Goal: Task Accomplishment & Management: Manage account settings

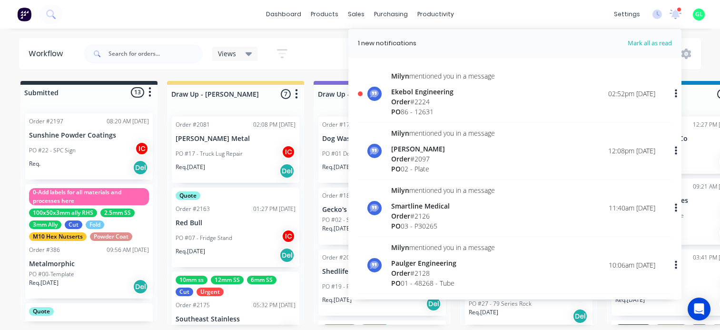
scroll to position [0, 1713]
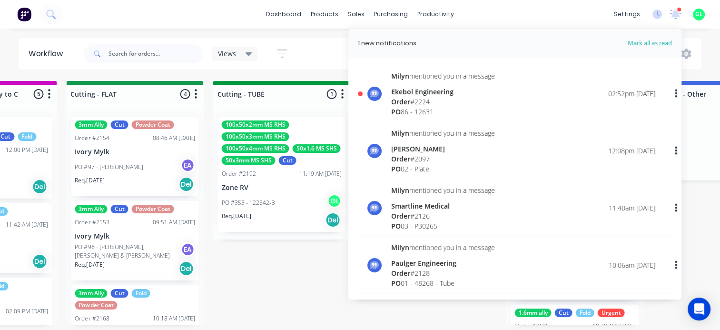
click at [431, 102] on div "Order # 2224" at bounding box center [443, 102] width 104 height 10
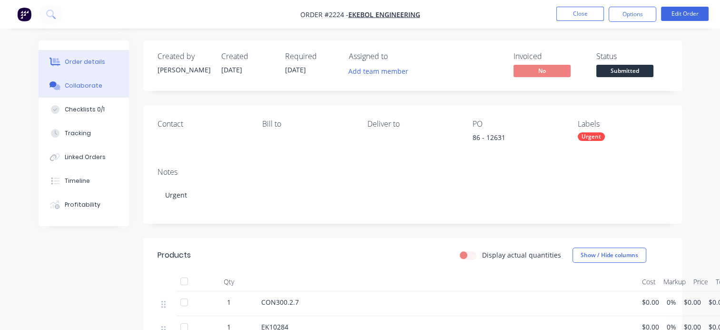
click at [86, 86] on div "Collaborate" at bounding box center [84, 85] width 38 height 9
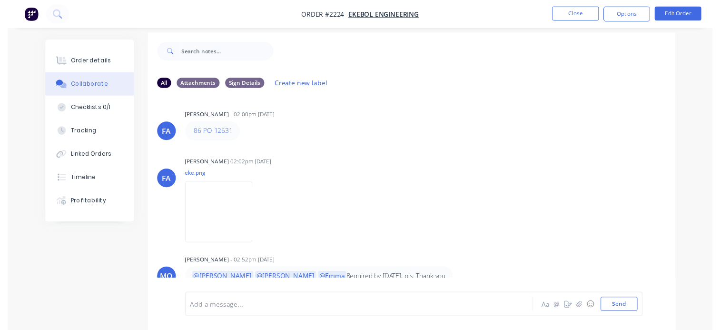
scroll to position [14, 0]
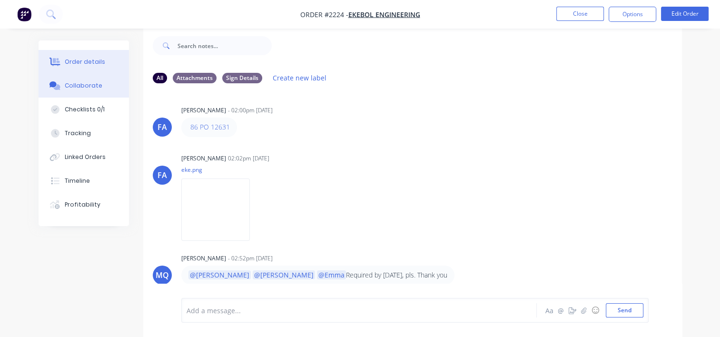
click at [90, 68] on button "Order details" at bounding box center [84, 62] width 90 height 24
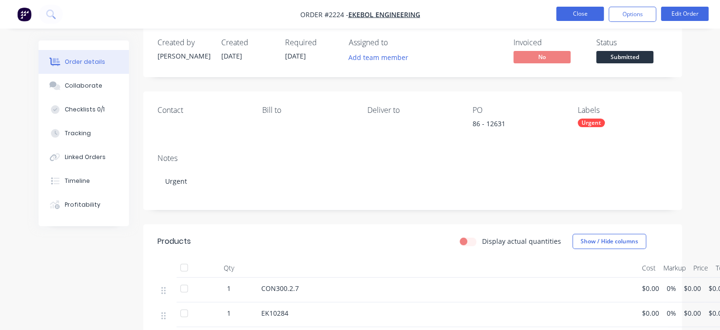
click at [580, 13] on button "Close" at bounding box center [580, 14] width 48 height 14
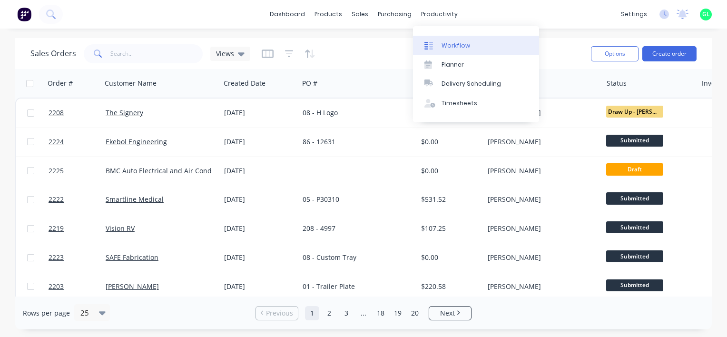
click at [452, 46] on div "Workflow" at bounding box center [456, 45] width 29 height 9
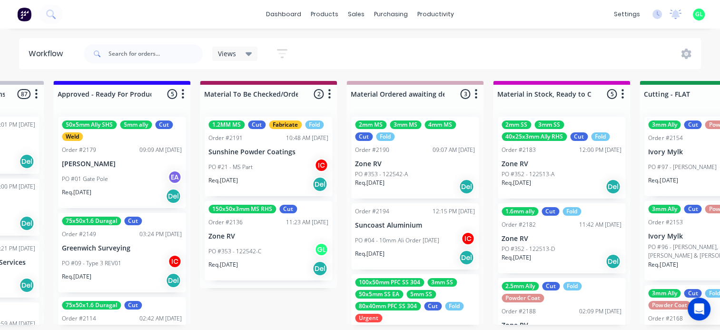
scroll to position [0, 1142]
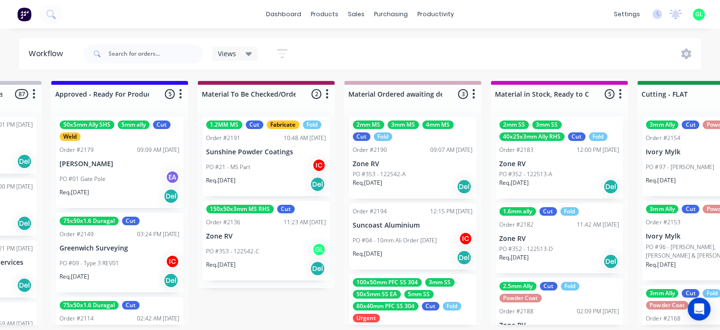
click at [420, 249] on div "Req. [DATE] Del" at bounding box center [413, 257] width 120 height 16
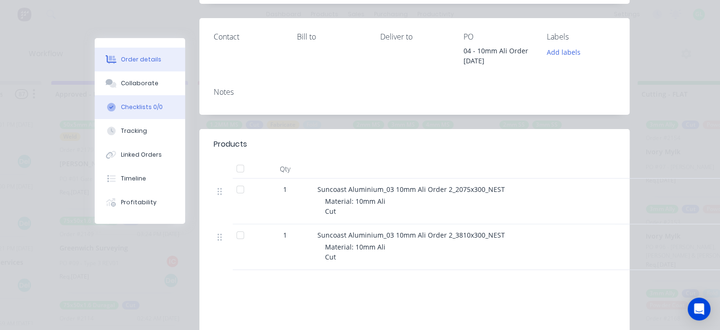
scroll to position [146, 0]
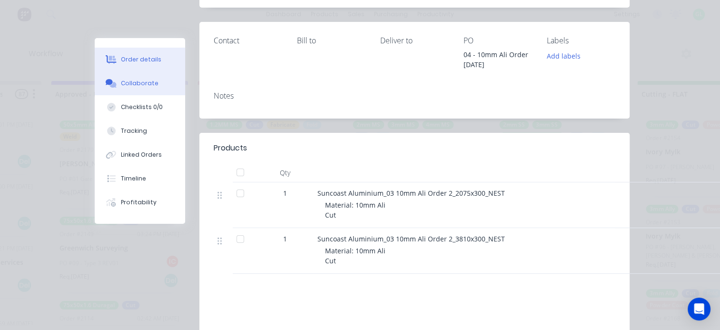
click at [139, 85] on div "Collaborate" at bounding box center [140, 83] width 38 height 9
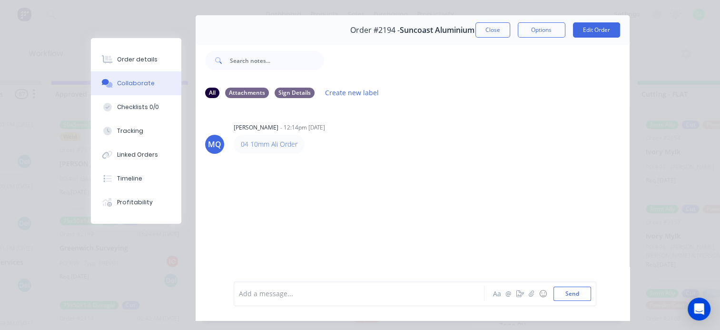
scroll to position [0, 0]
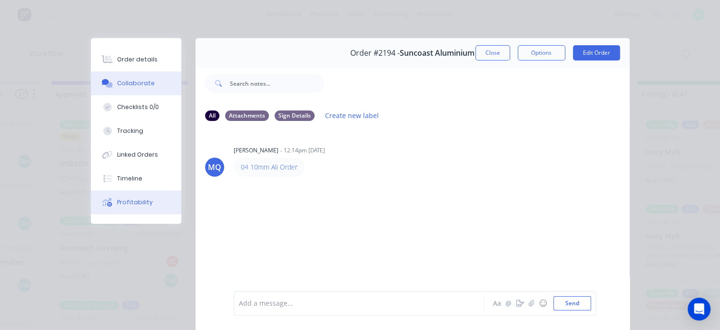
click at [140, 203] on div "Profitability" at bounding box center [135, 202] width 36 height 9
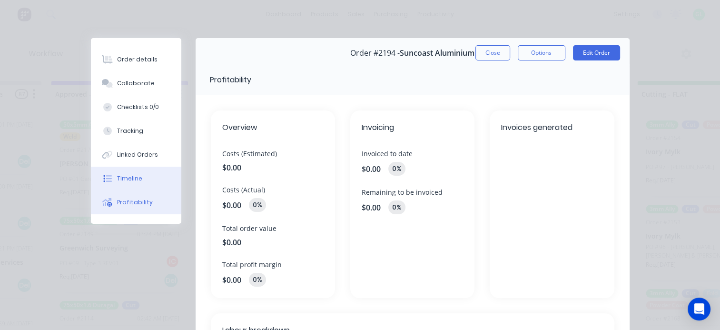
click at [142, 168] on button "Timeline" at bounding box center [136, 179] width 90 height 24
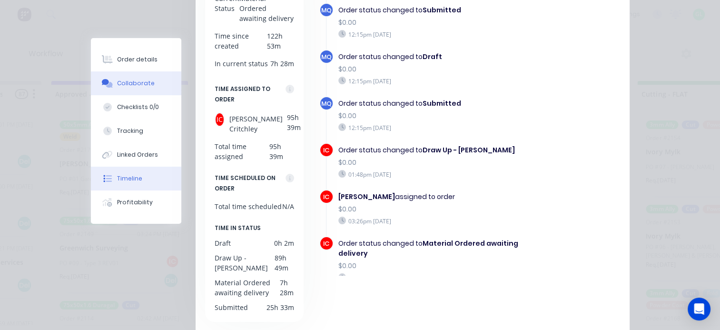
click at [143, 85] on div "Collaborate" at bounding box center [136, 83] width 38 height 9
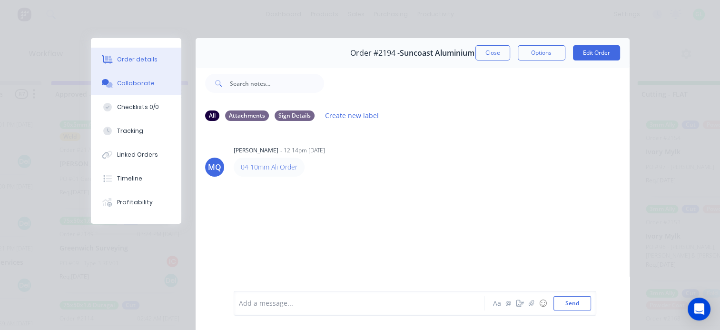
click at [132, 61] on div "Order details" at bounding box center [137, 59] width 40 height 9
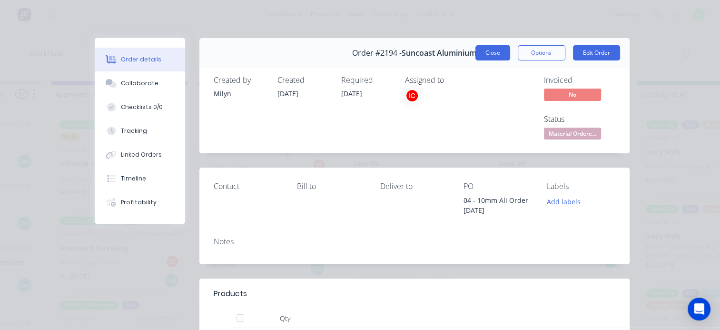
click at [490, 49] on button "Close" at bounding box center [492, 52] width 35 height 15
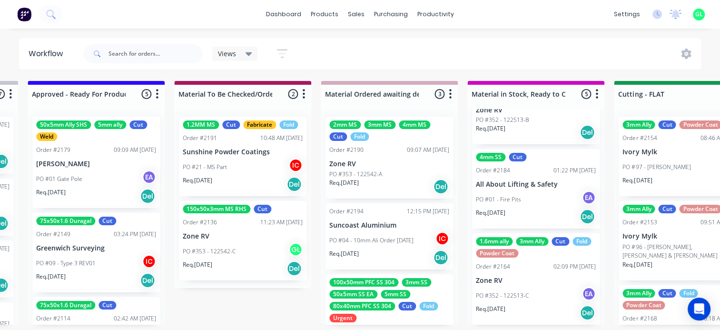
scroll to position [2, 1142]
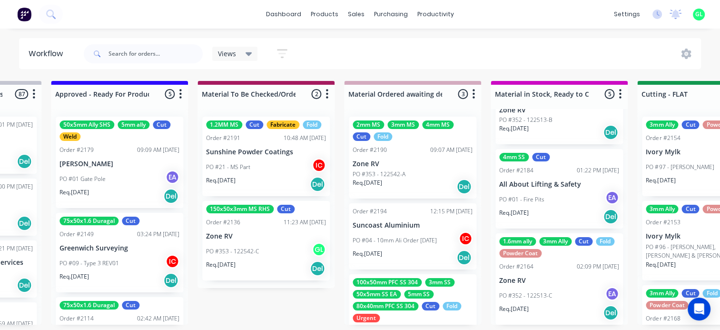
click at [105, 181] on div "PO #01 Gate Pole EA" at bounding box center [119, 179] width 120 height 18
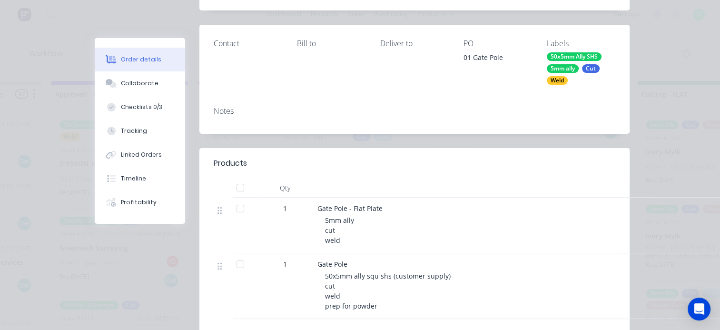
scroll to position [238, 0]
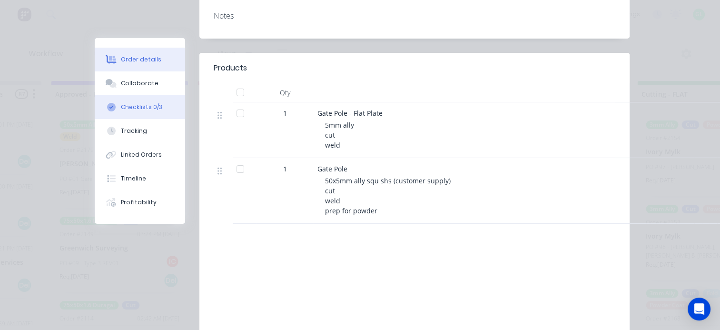
click at [137, 102] on button "Checklists 0/3" at bounding box center [140, 107] width 90 height 24
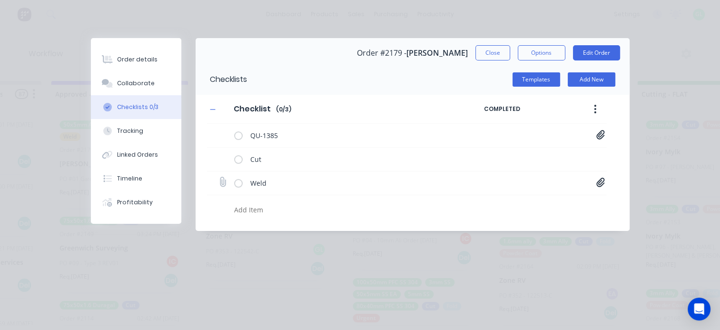
click at [600, 179] on icon at bounding box center [600, 181] width 8 height 9
click at [499, 206] on link "Gate Pole[A].PDF" at bounding box center [524, 203] width 111 height 10
click at [596, 137] on icon at bounding box center [600, 135] width 9 height 10
click at [492, 155] on link "Quote QU1385.pdf" at bounding box center [524, 155] width 111 height 10
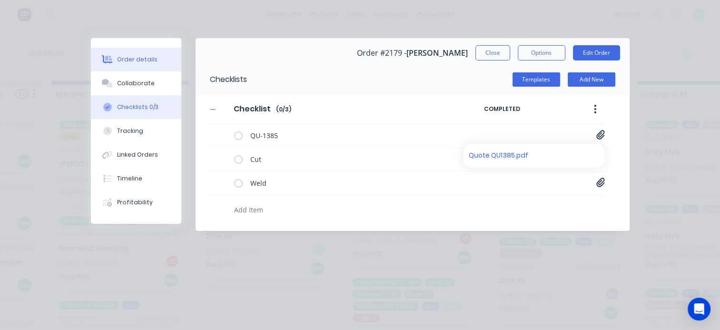
click at [128, 62] on div "Order details" at bounding box center [137, 59] width 40 height 9
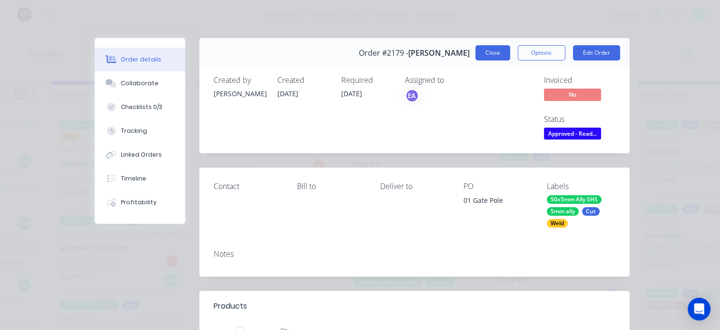
click at [498, 54] on button "Close" at bounding box center [492, 52] width 35 height 15
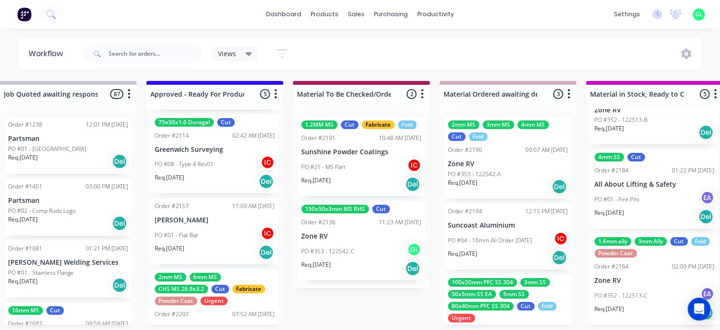
scroll to position [230, 0]
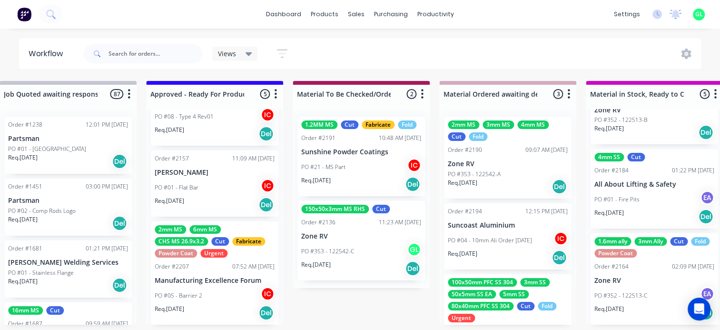
click at [211, 292] on div "PO #05 - Barrier 2 IC" at bounding box center [215, 295] width 120 height 18
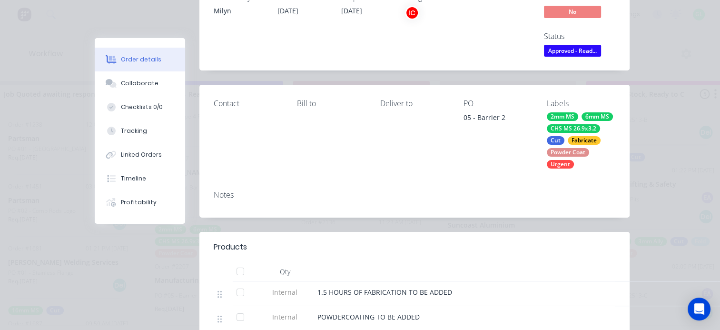
scroll to position [0, 0]
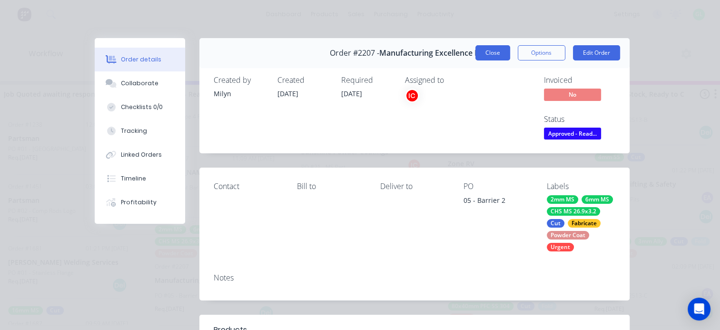
click at [486, 54] on button "Close" at bounding box center [492, 52] width 35 height 15
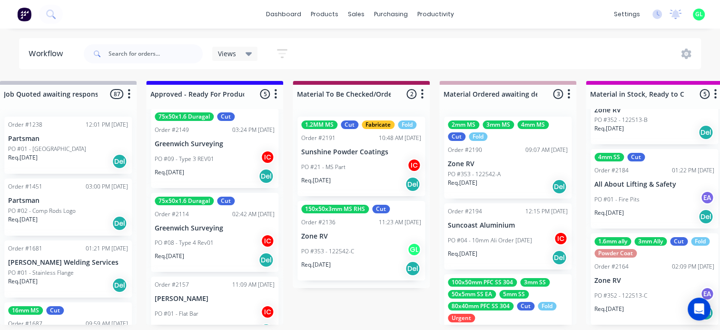
scroll to position [88, 0]
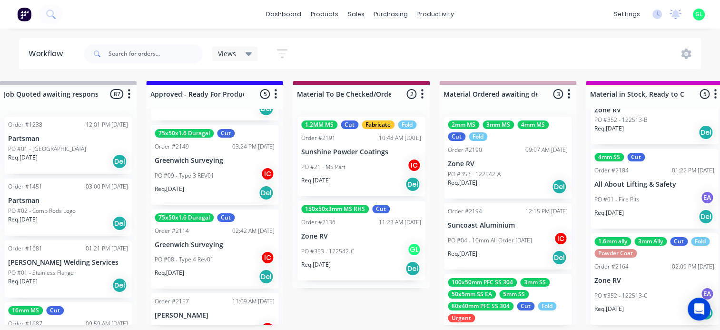
click at [208, 314] on p "[PERSON_NAME]" at bounding box center [215, 315] width 120 height 8
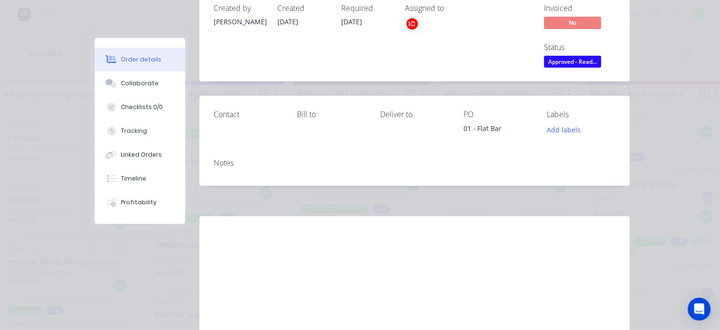
scroll to position [0, 0]
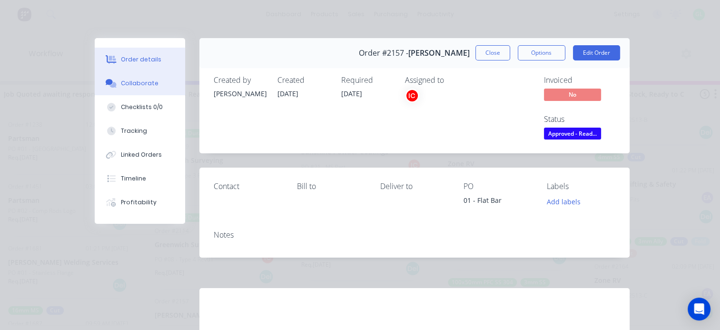
click at [131, 85] on div "Collaborate" at bounding box center [140, 83] width 38 height 9
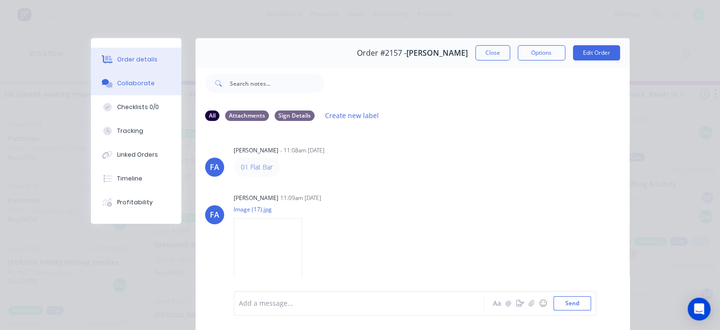
click at [134, 64] on button "Order details" at bounding box center [136, 60] width 90 height 24
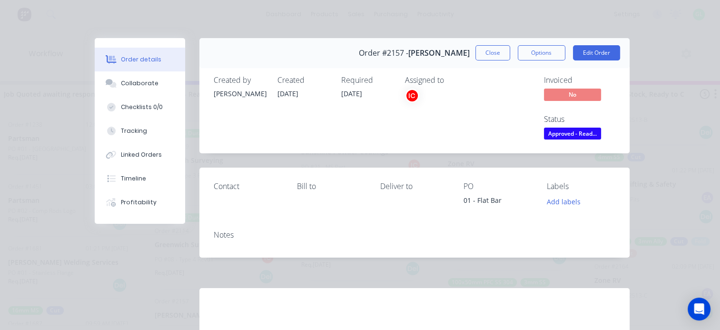
click at [573, 133] on span "Approved - Read..." at bounding box center [572, 134] width 57 height 12
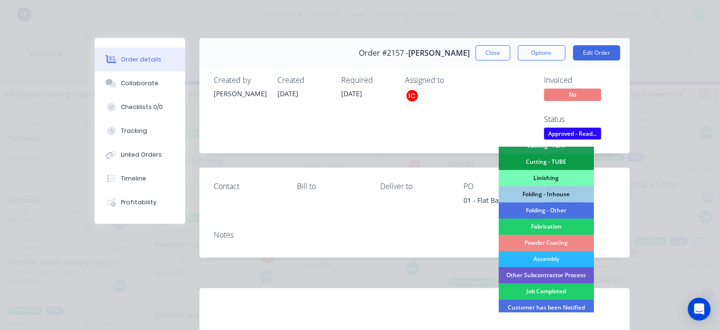
scroll to position [238, 0]
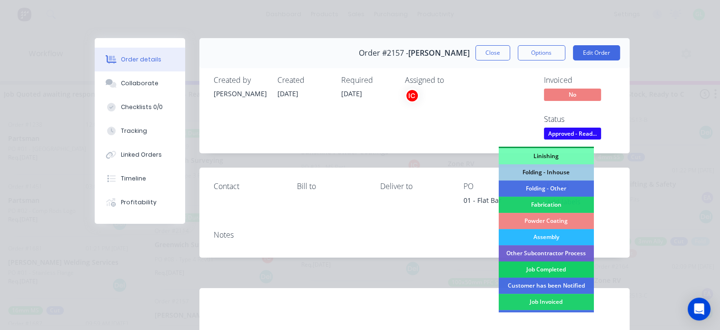
click at [552, 271] on div "Job Completed" at bounding box center [545, 269] width 95 height 16
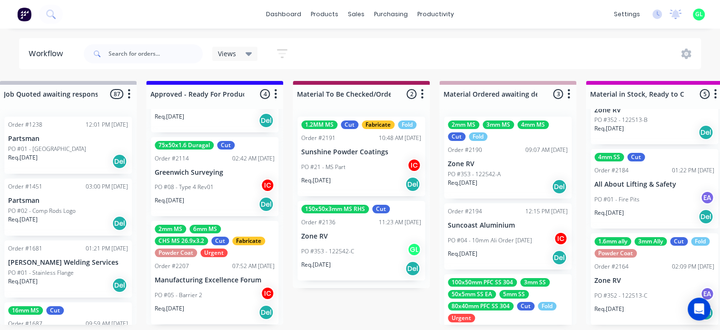
scroll to position [0, 0]
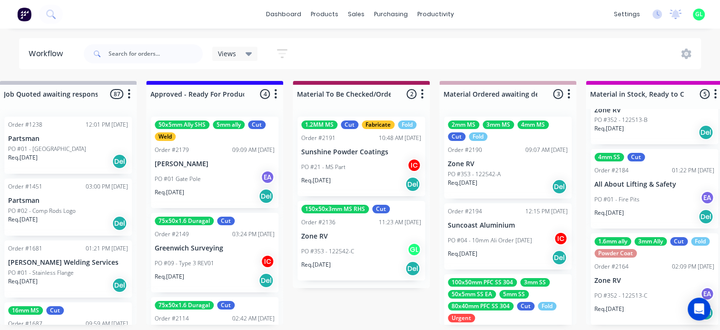
click at [207, 184] on div "PO #01 Gate Pole EA" at bounding box center [215, 179] width 120 height 18
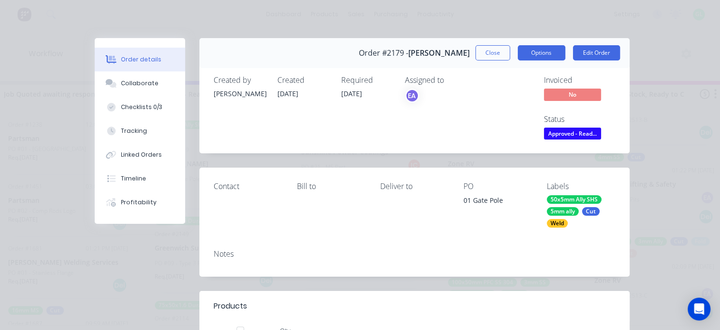
click at [533, 51] on button "Options" at bounding box center [542, 52] width 48 height 15
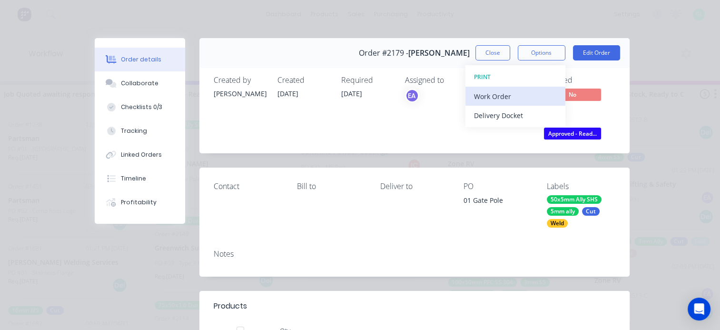
click at [490, 92] on div "Work Order" at bounding box center [515, 96] width 83 height 14
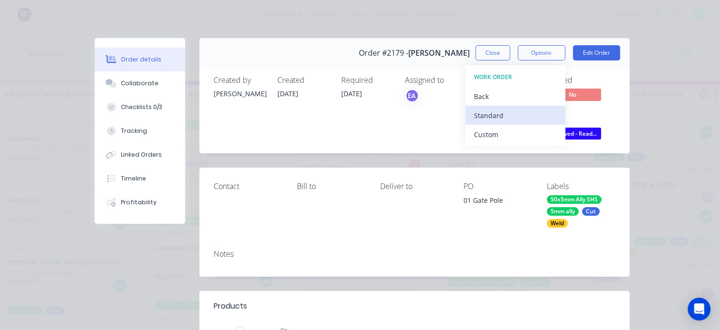
click at [478, 115] on div "Standard" at bounding box center [515, 115] width 83 height 14
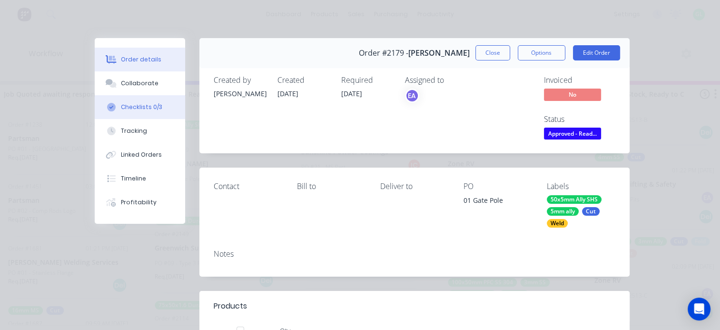
click at [143, 104] on div "Checklists 0/3" at bounding box center [141, 107] width 41 height 9
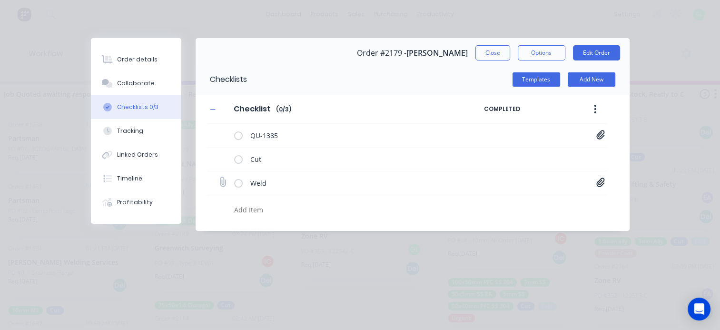
click at [603, 181] on icon at bounding box center [600, 181] width 8 height 9
click at [491, 203] on link "Gate Pole[A].PDF" at bounding box center [524, 203] width 111 height 10
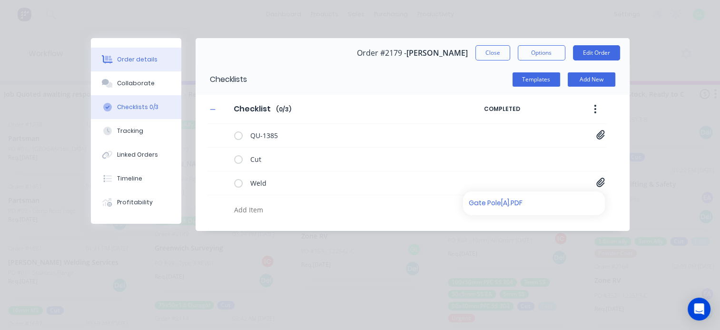
click at [148, 61] on div "Order details" at bounding box center [137, 59] width 40 height 9
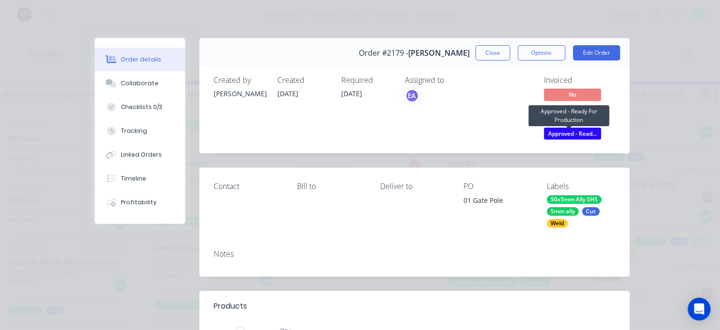
click at [567, 133] on span "Approved - Read..." at bounding box center [572, 134] width 57 height 12
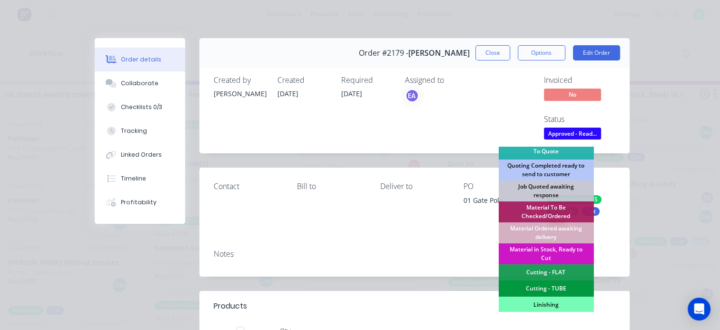
scroll to position [95, 0]
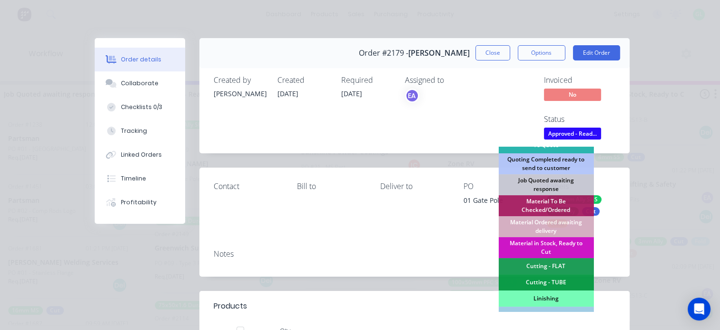
click at [544, 246] on div "Material in Stock, Ready to Cut" at bounding box center [545, 247] width 95 height 21
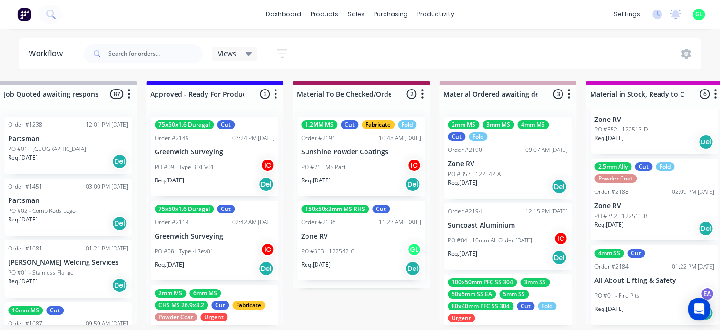
scroll to position [0, 1047]
click at [353, 273] on div "Req. [DATE] Del" at bounding box center [361, 268] width 120 height 16
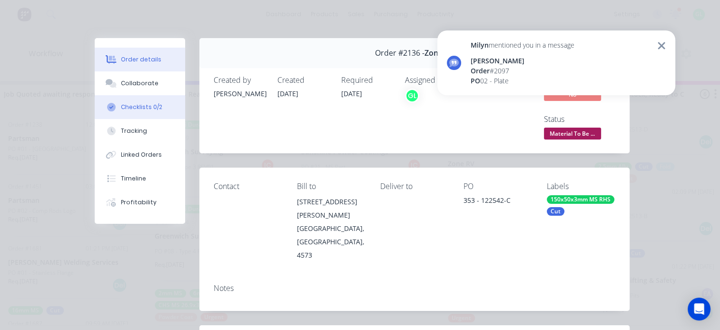
click at [151, 110] on div "Checklists 0/2" at bounding box center [141, 107] width 41 height 9
type textarea "x"
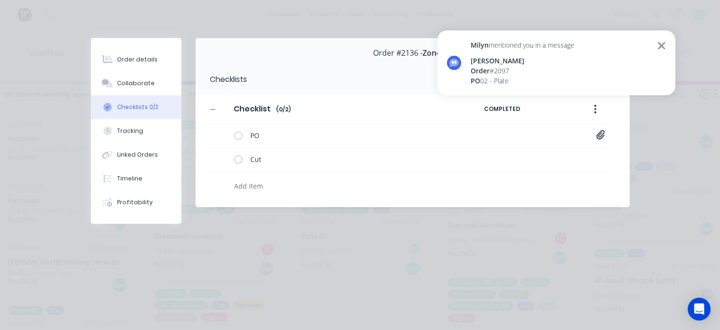
click at [663, 46] on icon at bounding box center [661, 45] width 9 height 11
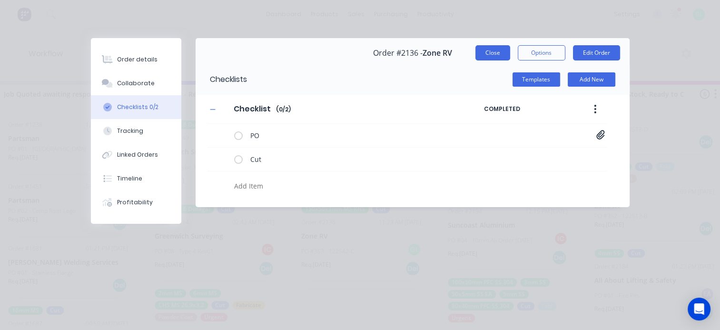
click at [491, 50] on button "Close" at bounding box center [492, 52] width 35 height 15
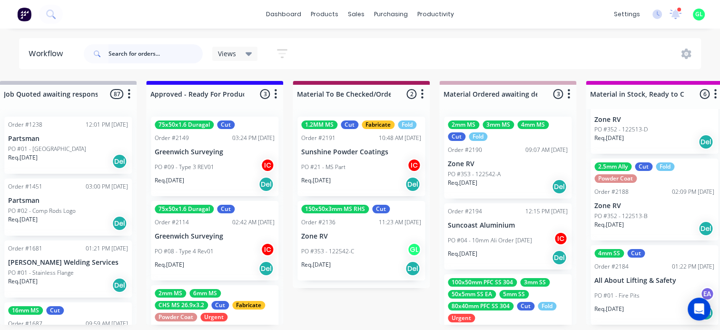
click at [154, 61] on input "text" at bounding box center [155, 53] width 94 height 19
type input "safe"
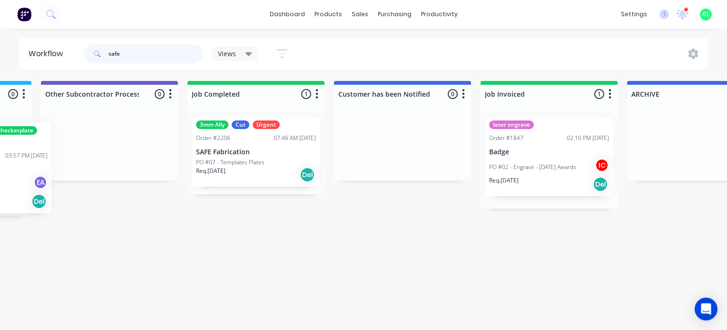
scroll to position [0, 2777]
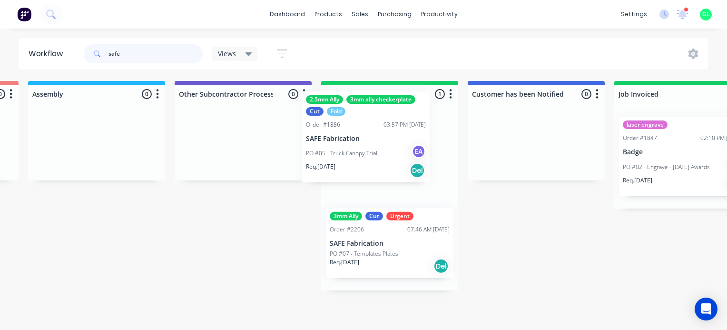
drag, startPoint x: 346, startPoint y: 180, endPoint x: 383, endPoint y: 159, distance: 42.6
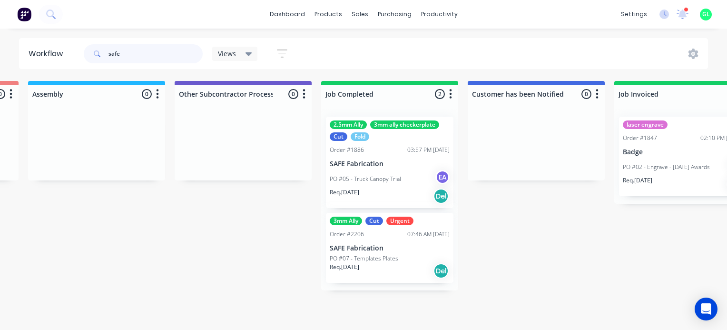
click at [111, 51] on input "safe" at bounding box center [155, 53] width 94 height 19
type input "\"
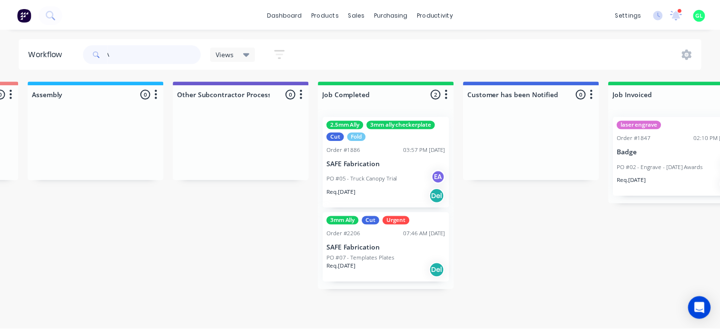
scroll to position [0, 0]
